Goal: Find specific page/section: Find specific page/section

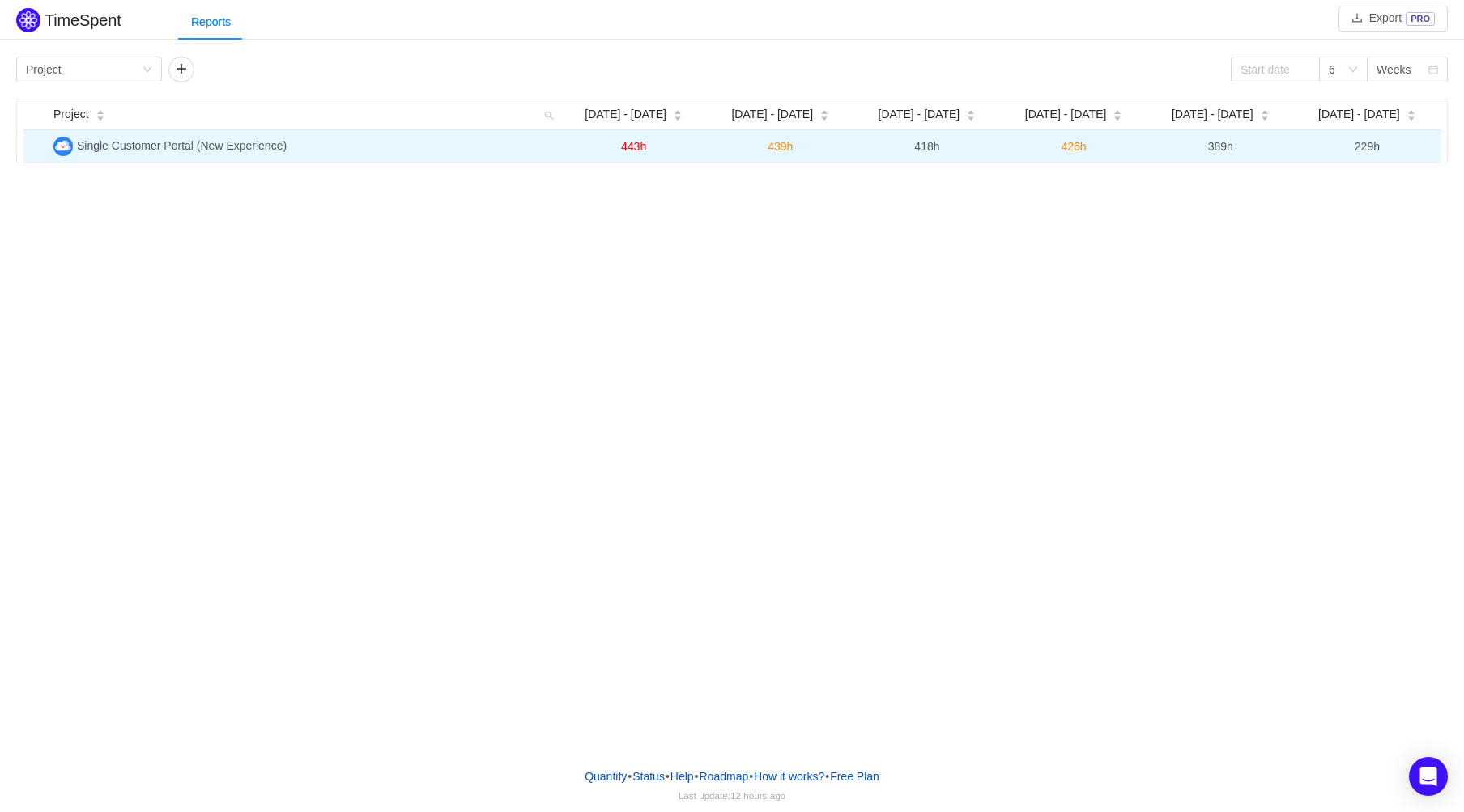
click at [174, 151] on span "Single Customer Portal (New Experience)" at bounding box center [182, 145] width 210 height 13
click at [173, 151] on span "Single Customer Portal (New Experience)" at bounding box center [182, 145] width 210 height 13
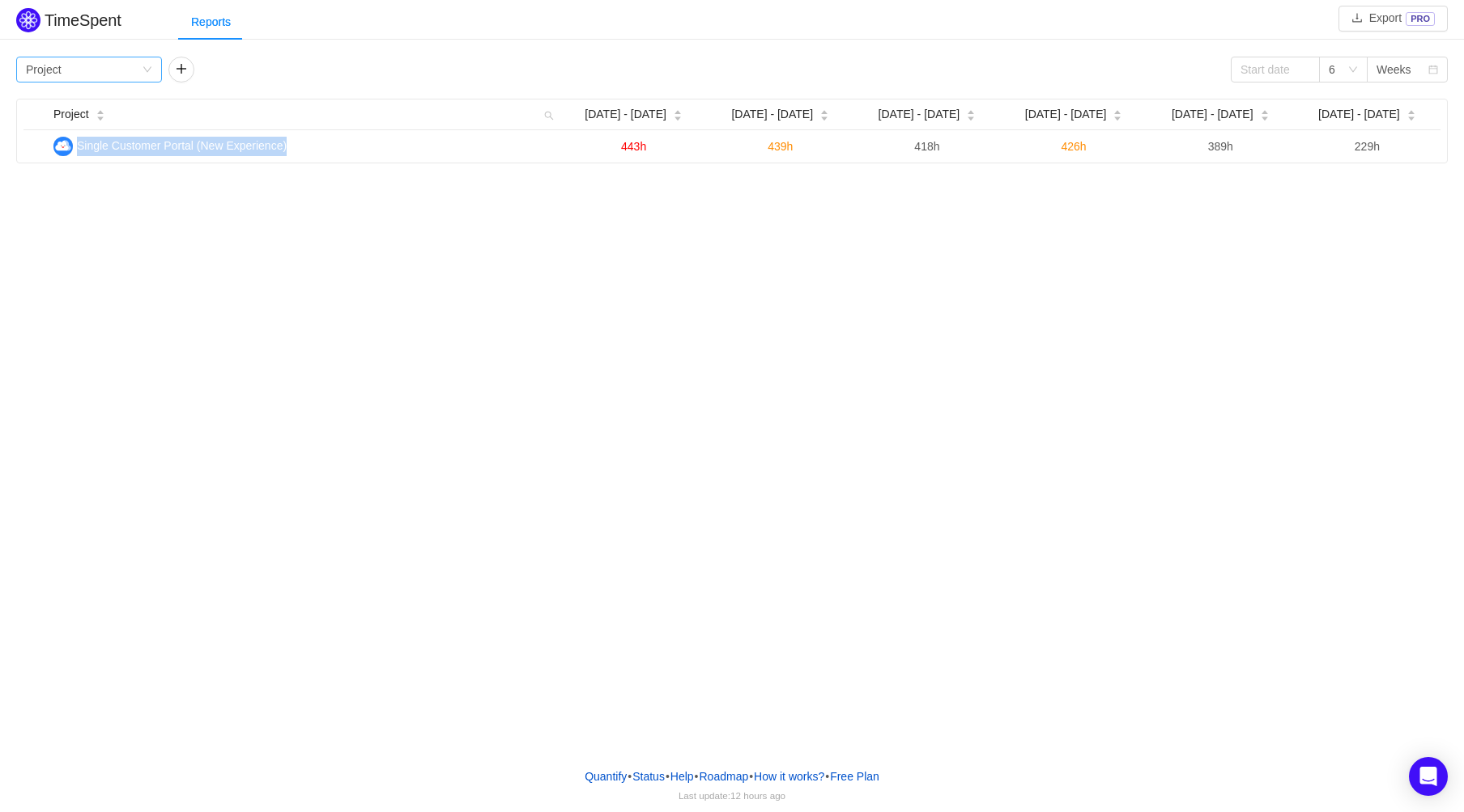
click at [145, 74] on icon "icon: down" at bounding box center [147, 69] width 10 height 10
click at [116, 207] on li "Person" at bounding box center [90, 206] width 145 height 26
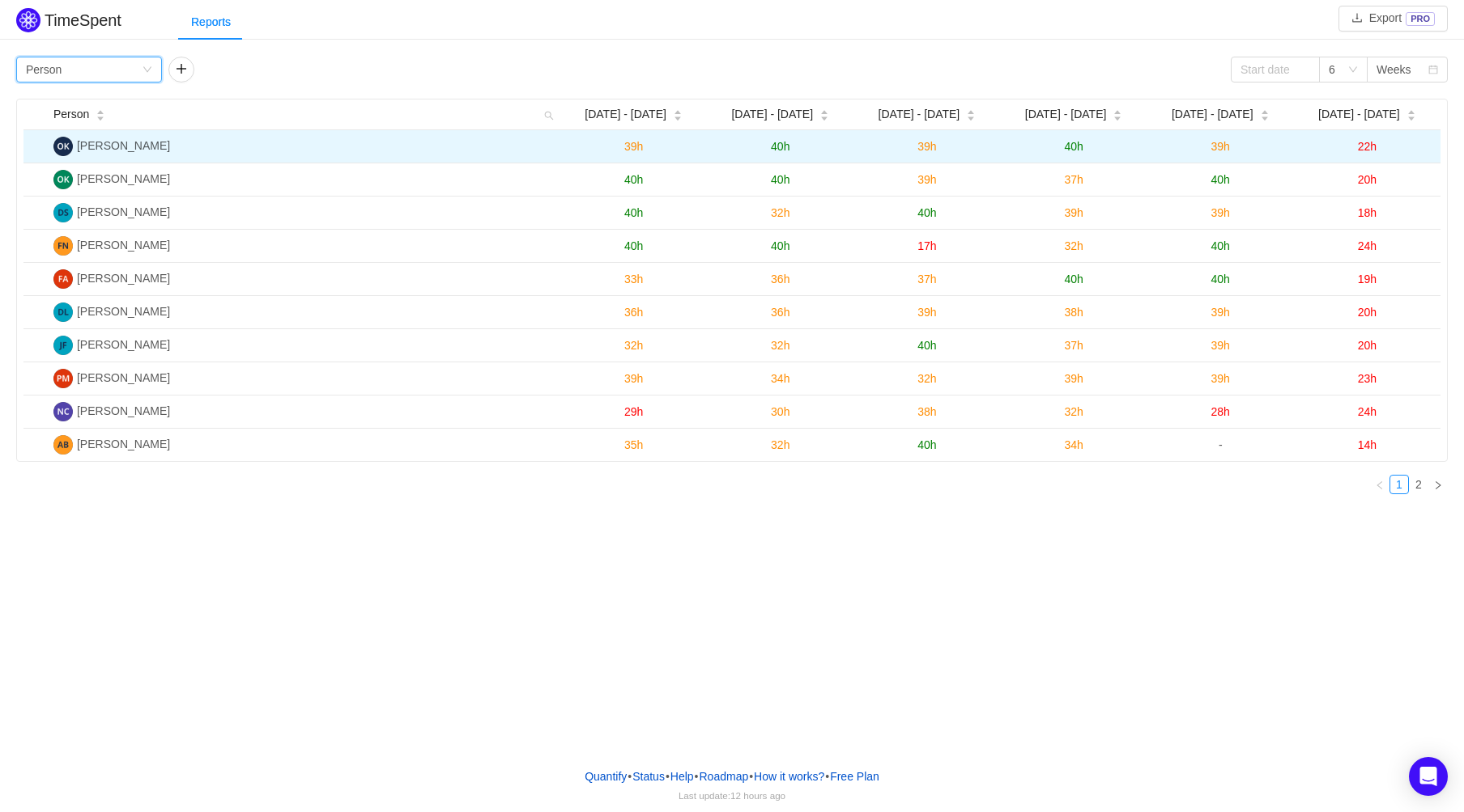
click at [119, 145] on span "[PERSON_NAME]" at bounding box center [124, 145] width 93 height 13
click at [72, 146] on span "[PERSON_NAME]" at bounding box center [112, 145] width 116 height 13
click at [60, 146] on img at bounding box center [63, 146] width 19 height 19
click at [105, 153] on td "[PERSON_NAME]" at bounding box center [304, 146] width 513 height 34
